Goal: Task Accomplishment & Management: Manage account settings

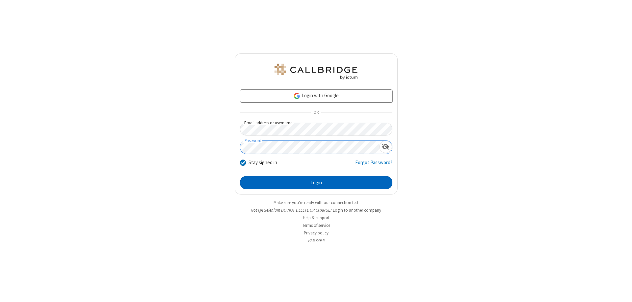
click at [316, 182] on button "Login" at bounding box center [316, 182] width 152 height 13
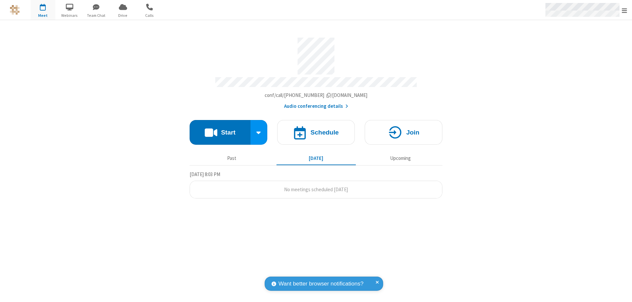
click at [625, 10] on span "Open menu" at bounding box center [624, 10] width 5 height 7
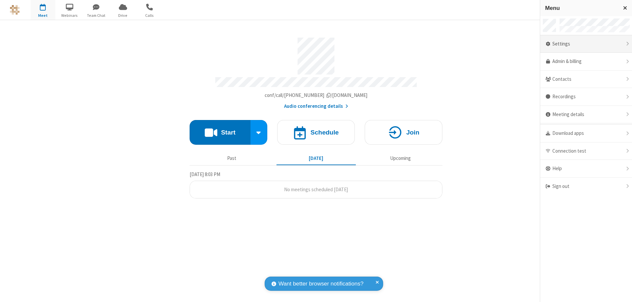
click at [586, 44] on div "Settings" at bounding box center [586, 44] width 92 height 18
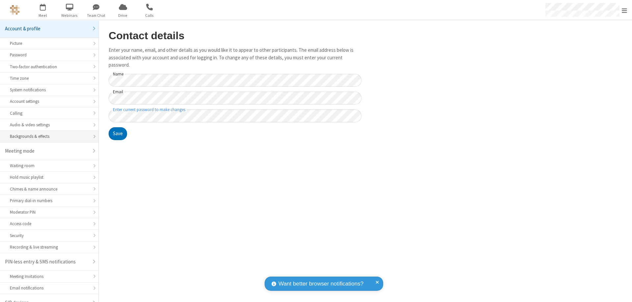
click at [47, 133] on div "Backgrounds & effects" at bounding box center [49, 136] width 79 height 6
